Goal: Transaction & Acquisition: Purchase product/service

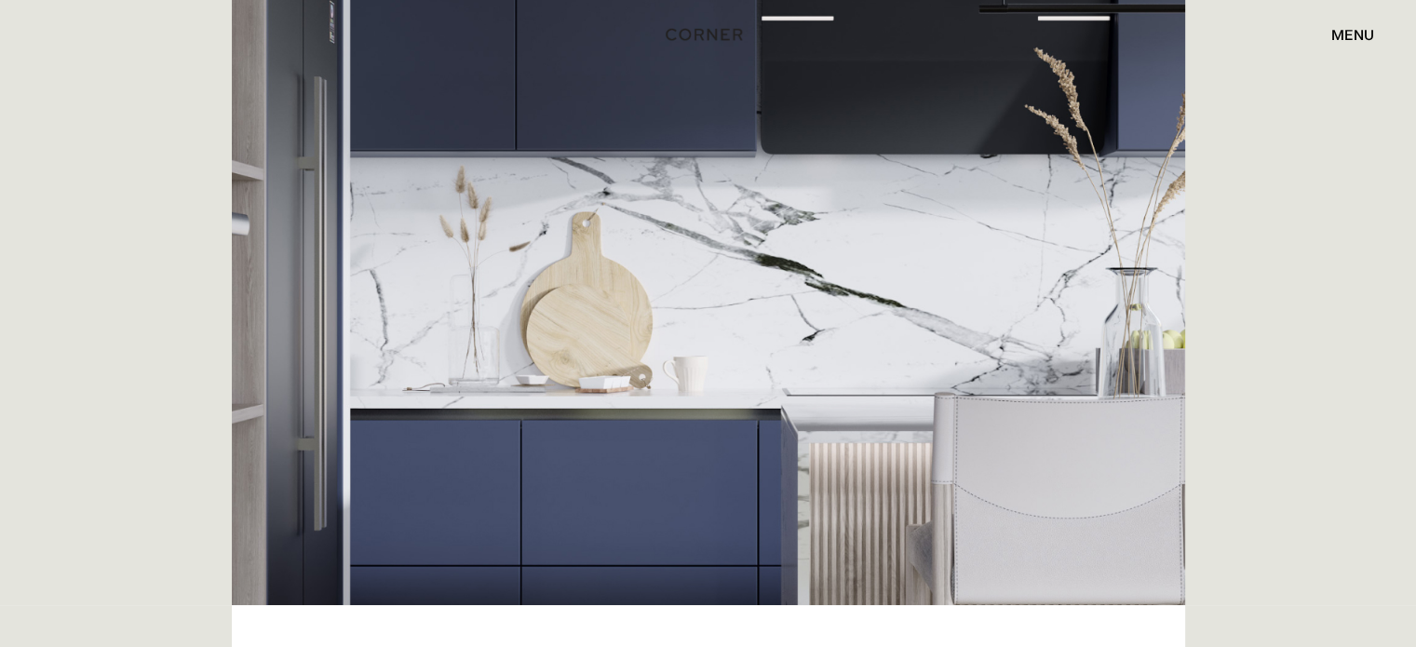
scroll to position [372, 0]
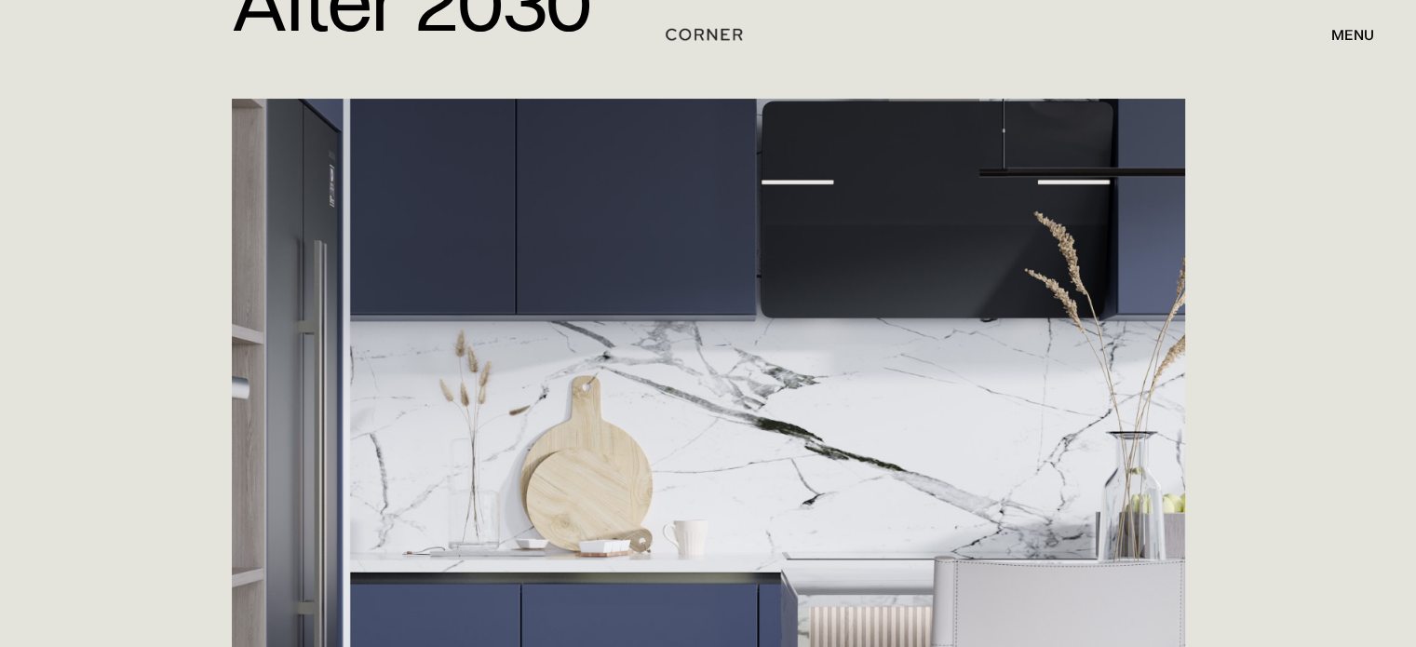
click at [1374, 25] on div "Shop Kitchens Shop Kitchens How it works How it works Projects Projects Inspira…" at bounding box center [708, 35] width 1416 height 32
click at [1362, 31] on div "menu" at bounding box center [1352, 34] width 43 height 15
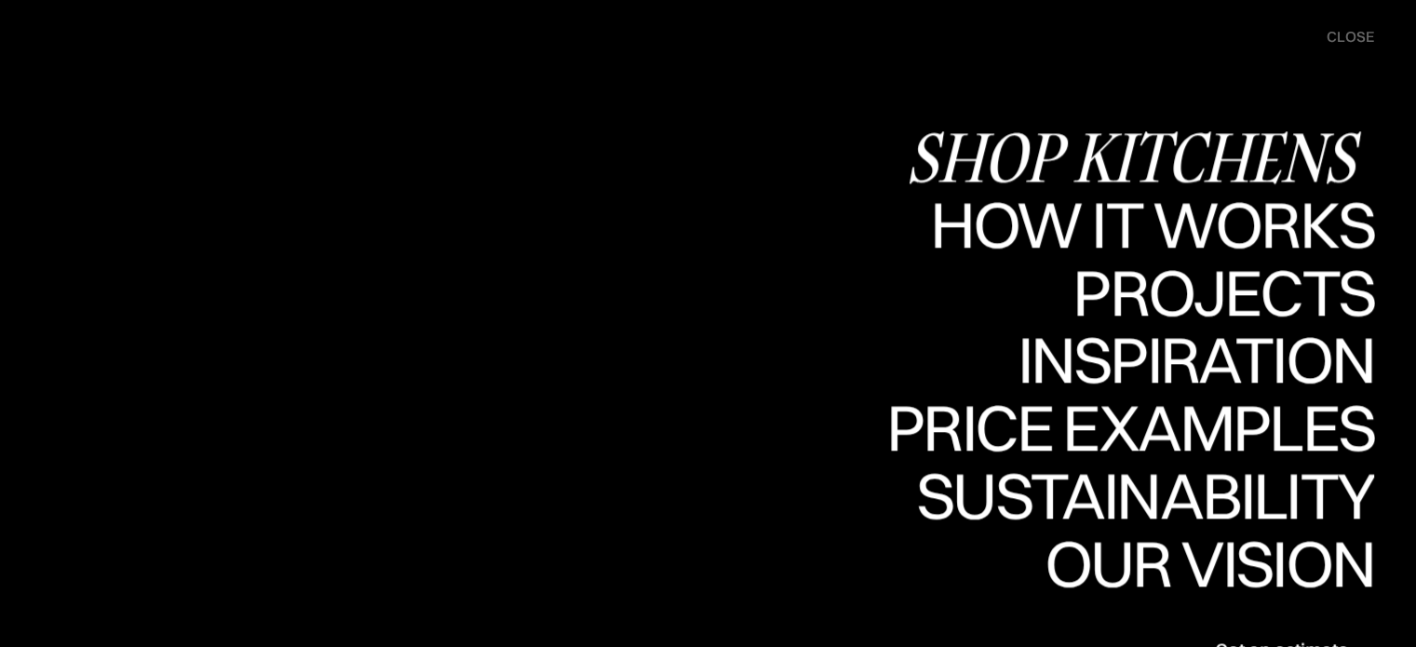
click at [1225, 146] on div "Shop Kitchens" at bounding box center [1140, 156] width 468 height 65
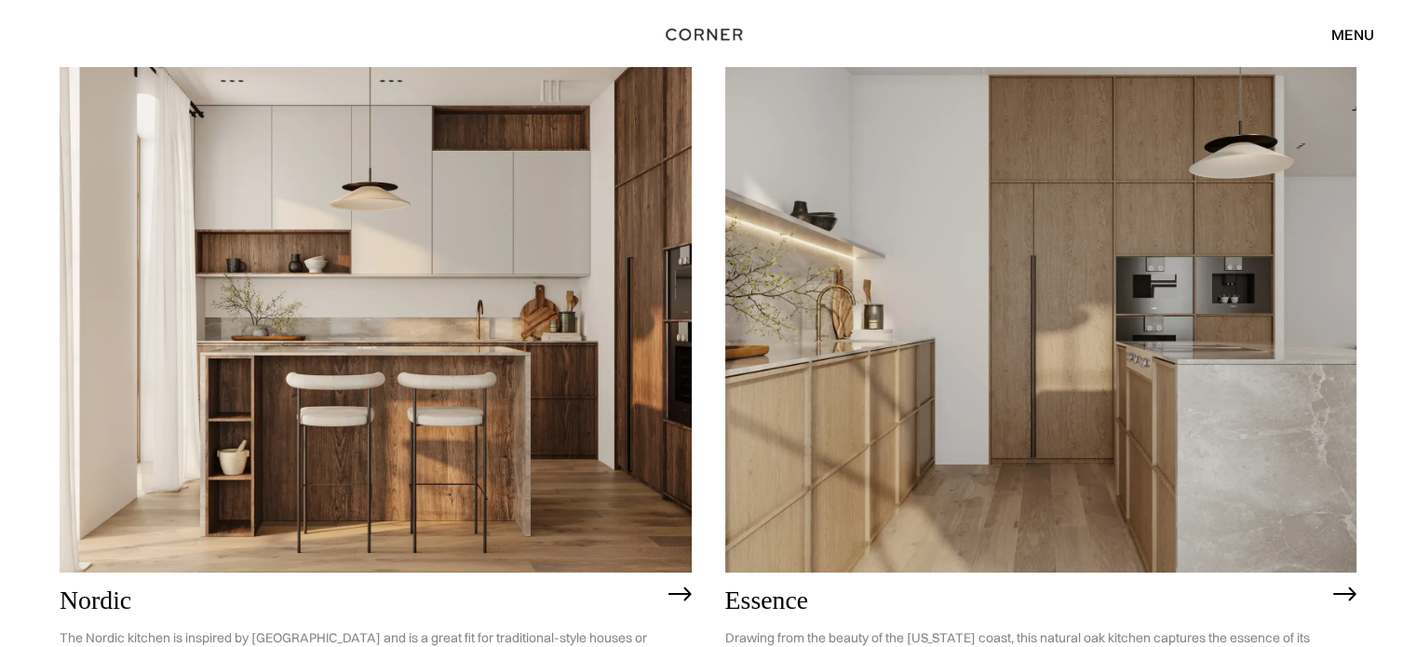
scroll to position [372, 0]
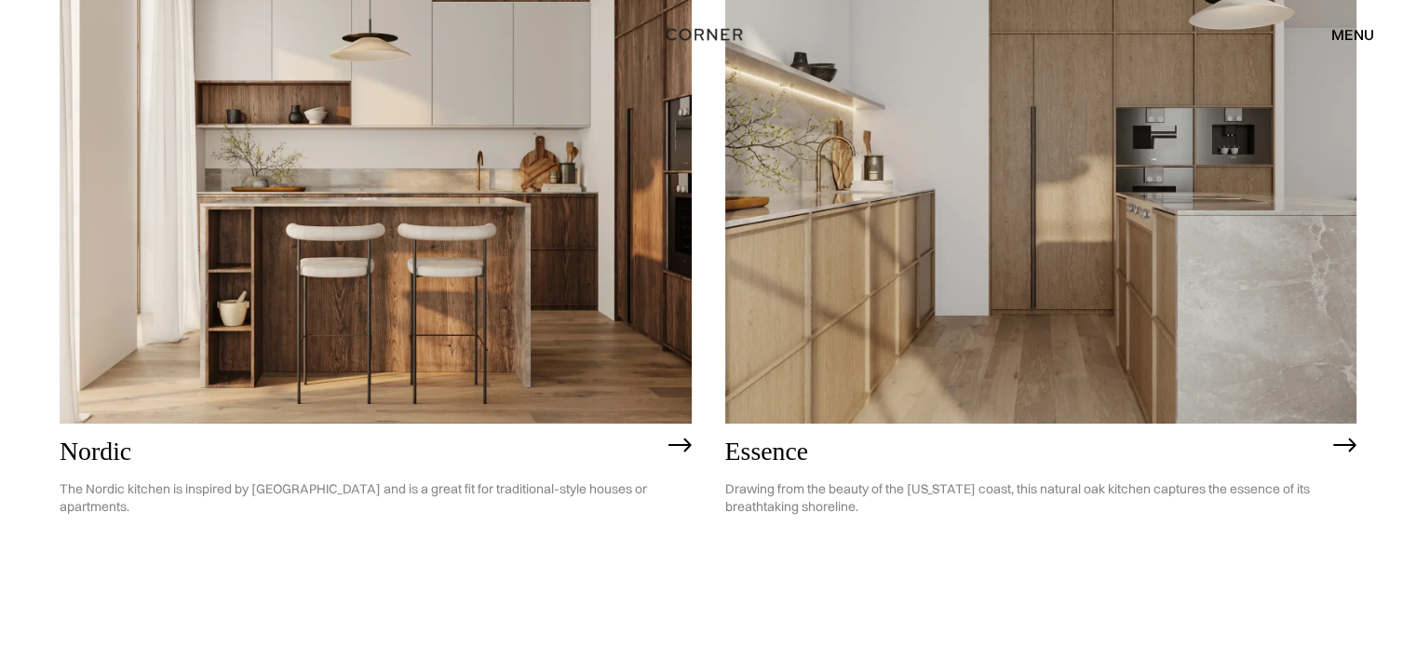
click at [466, 151] on img at bounding box center [376, 170] width 632 height 505
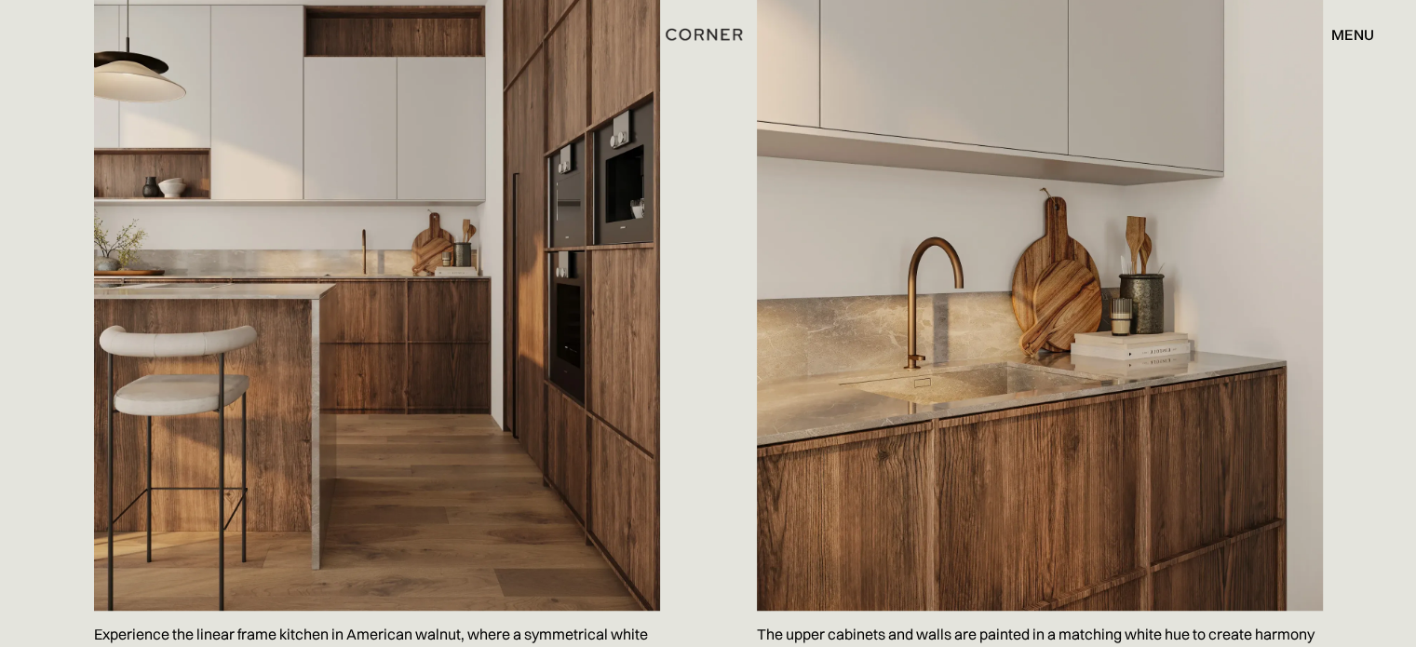
scroll to position [1489, 0]
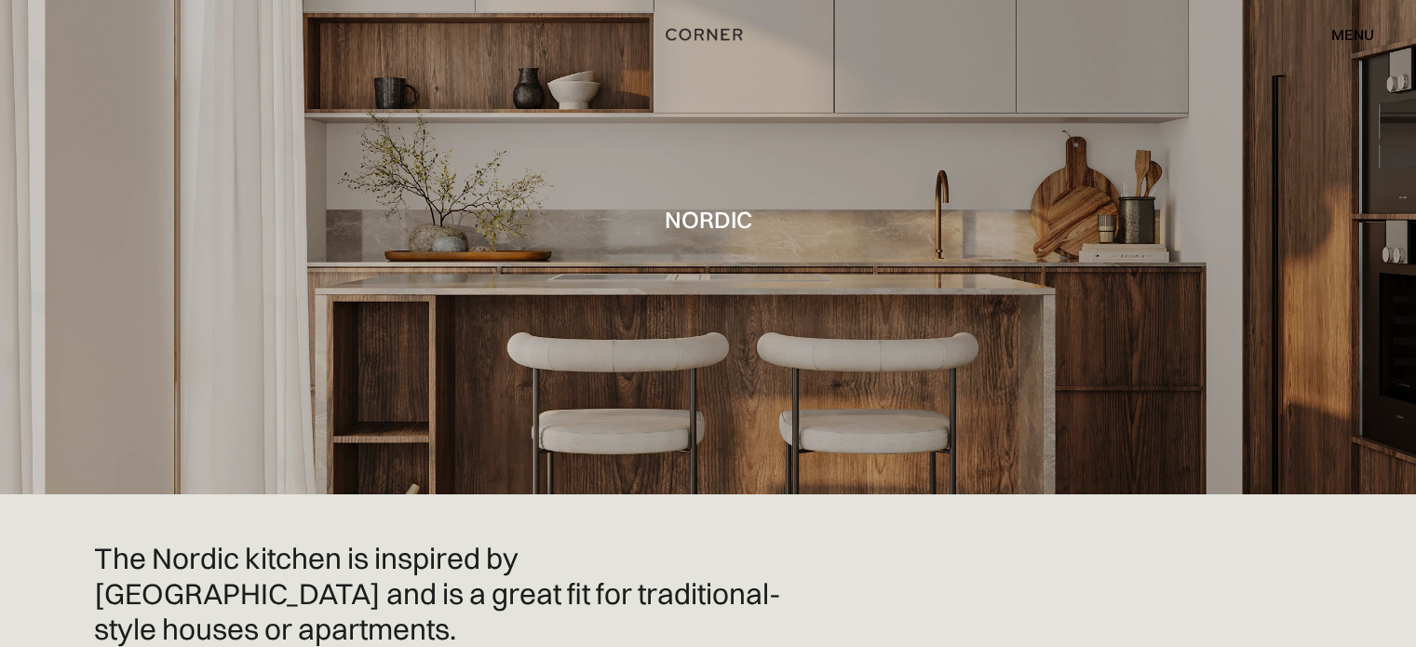
scroll to position [0, 0]
